Goal: Transaction & Acquisition: Purchase product/service

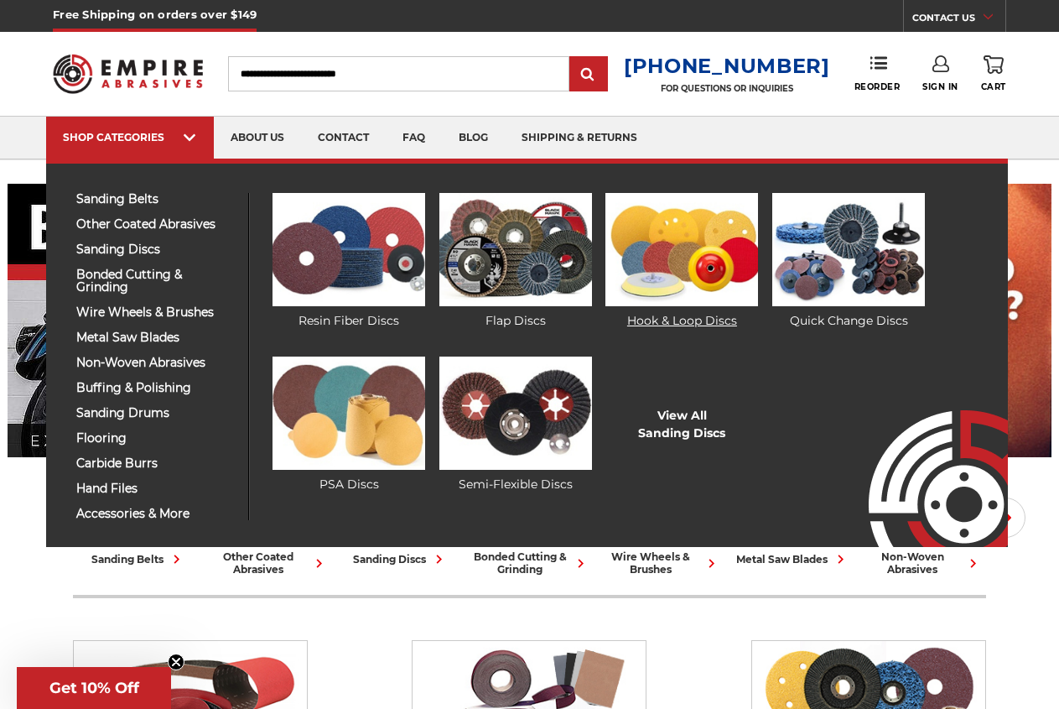
click at [646, 285] on img at bounding box center [682, 249] width 153 height 113
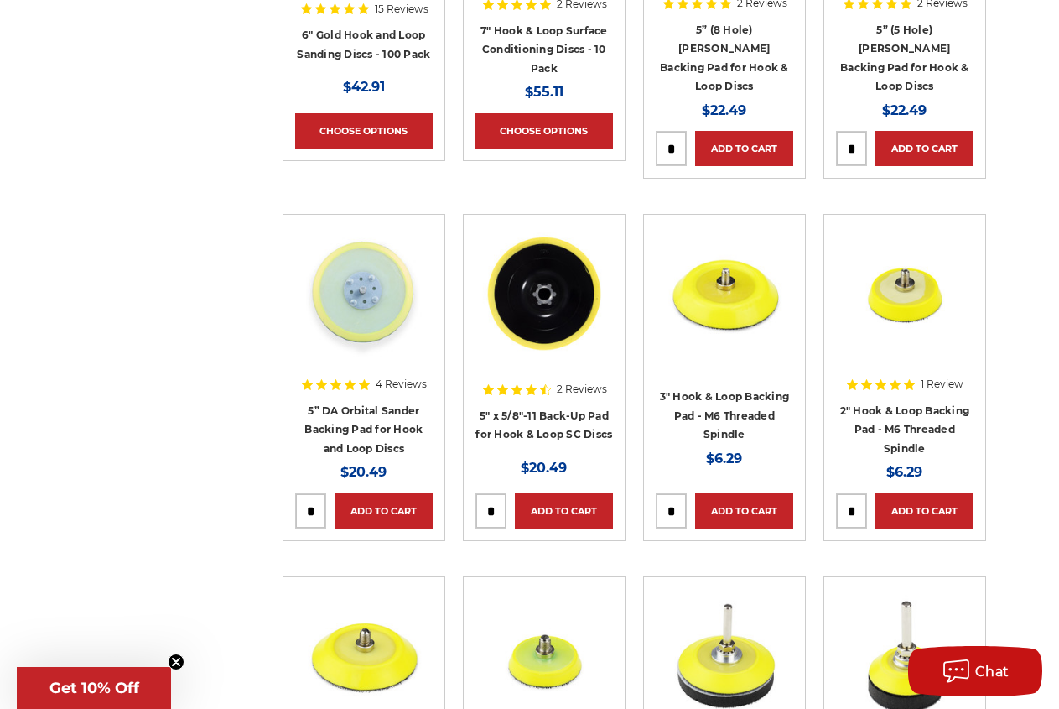
scroll to position [1968, 0]
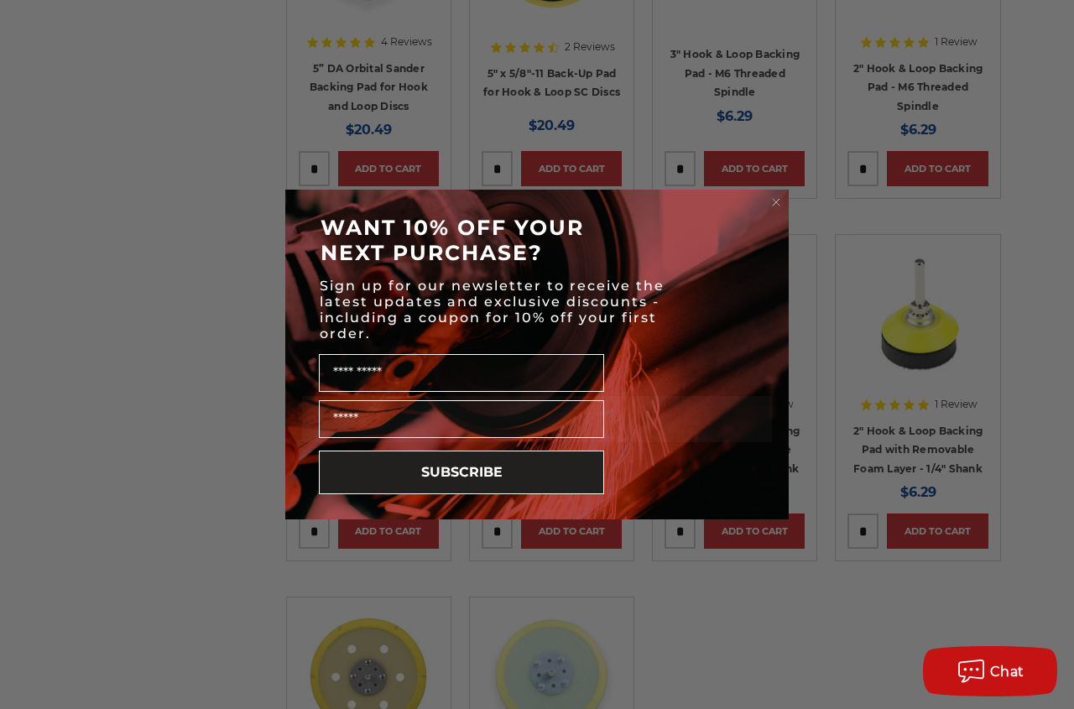
click at [772, 202] on circle "Close dialog" at bounding box center [776, 203] width 16 height 16
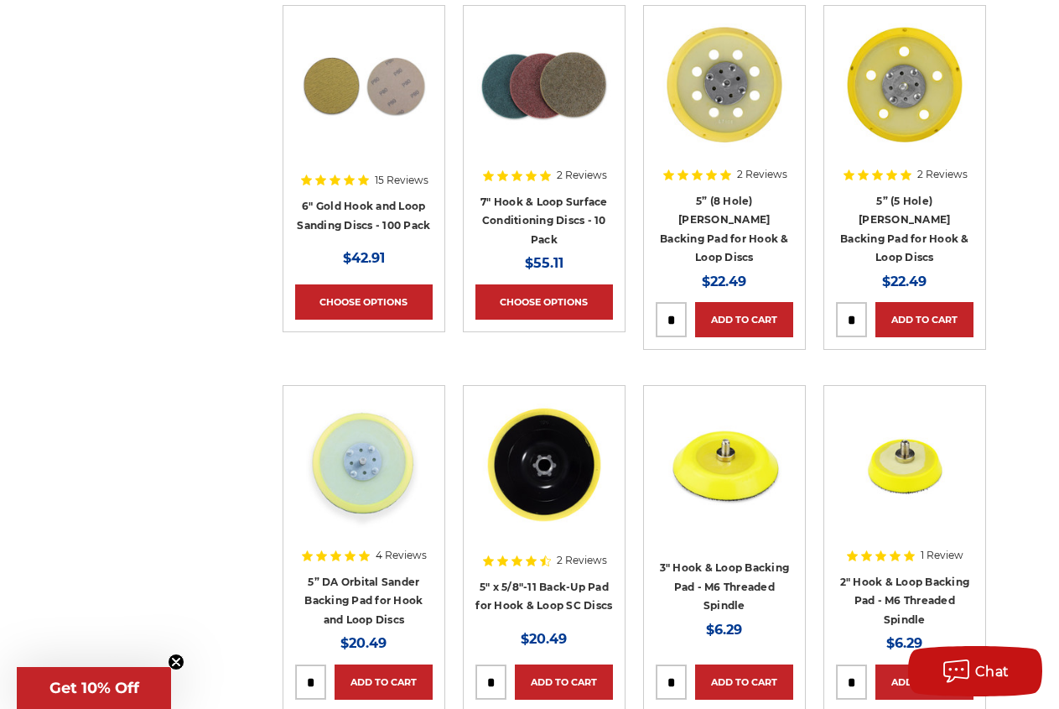
scroll to position [1112, 0]
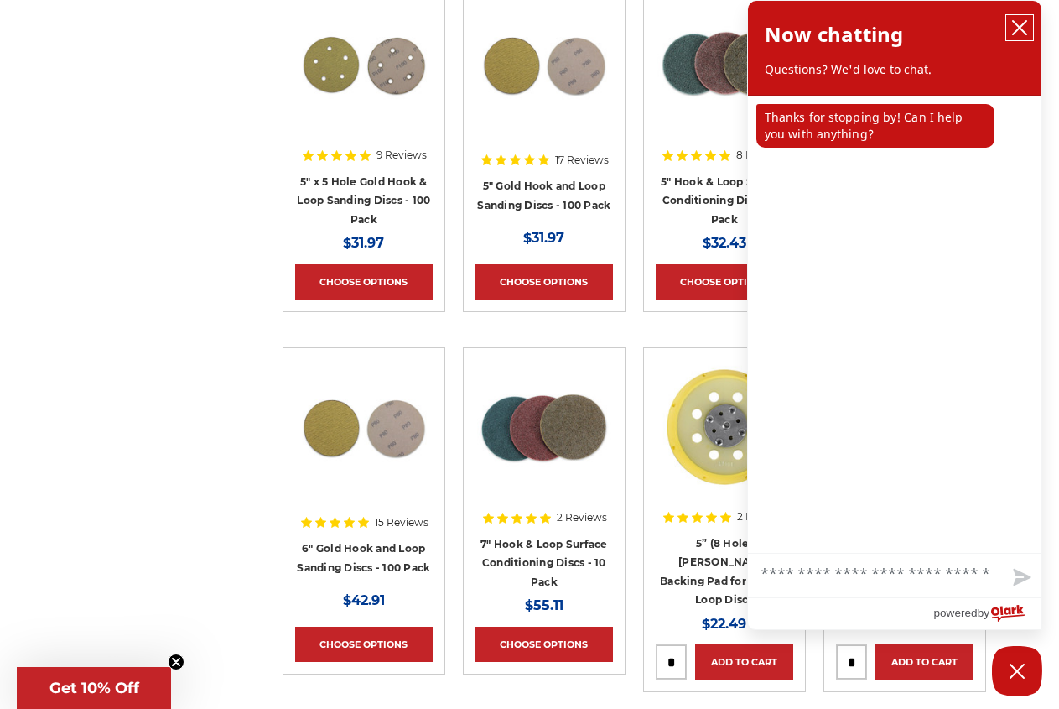
click at [1016, 33] on icon "close chatbox" at bounding box center [1019, 27] width 13 height 13
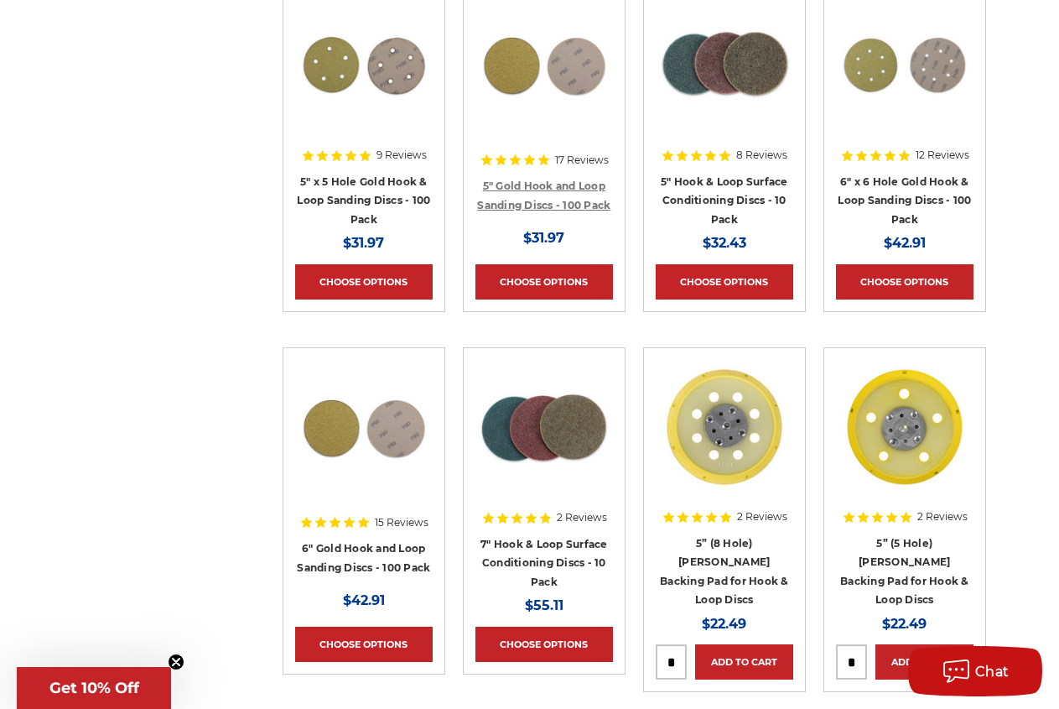
click at [524, 185] on link "5" Gold Hook and Loop Sanding Discs - 100 Pack" at bounding box center [543, 196] width 133 height 32
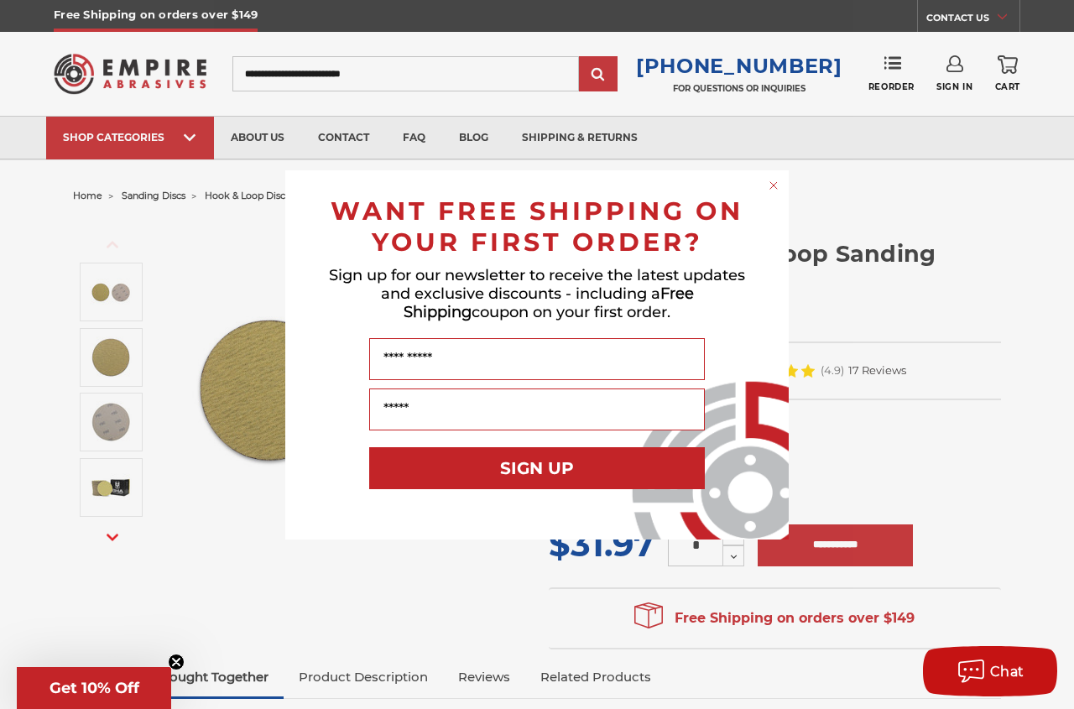
click at [768, 185] on circle "Close dialog" at bounding box center [774, 185] width 16 height 16
